Goal: Task Accomplishment & Management: Manage account settings

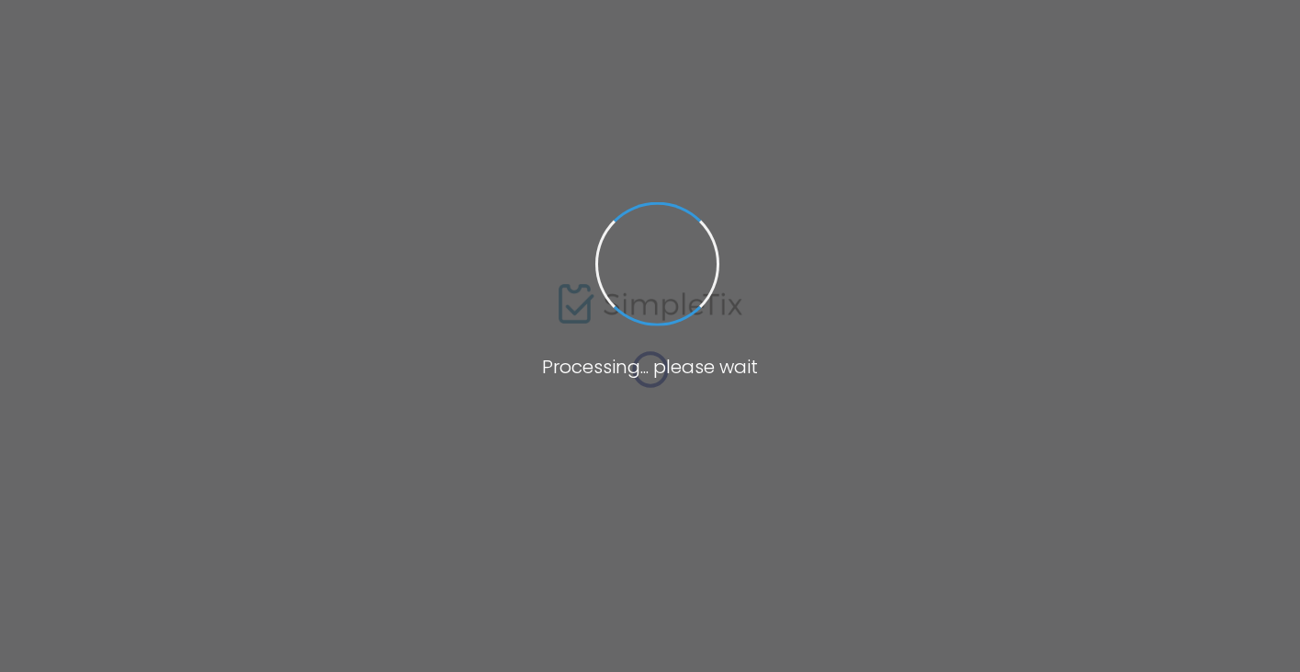
type input "[URL][DOMAIN_NAME]"
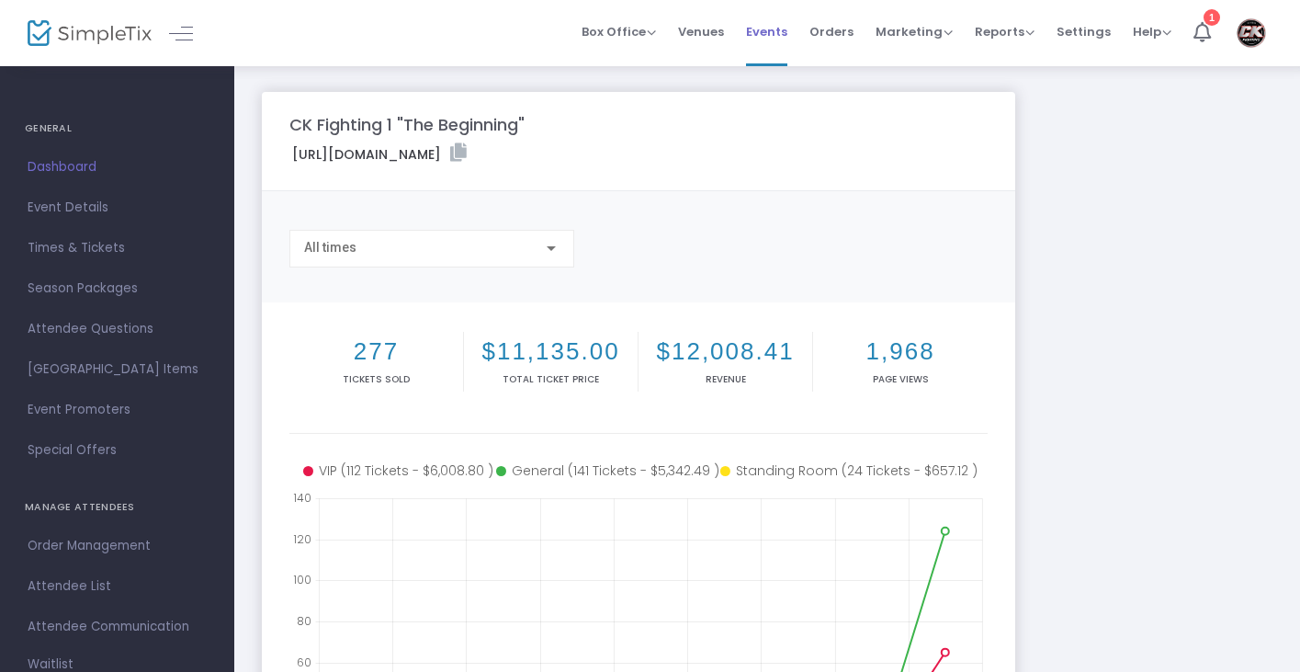
click at [764, 24] on span "Events" at bounding box center [766, 31] width 41 height 47
